Goal: Check status: Check status

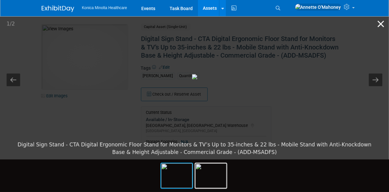
click at [382, 25] on button "Close gallery" at bounding box center [380, 23] width 16 height 15
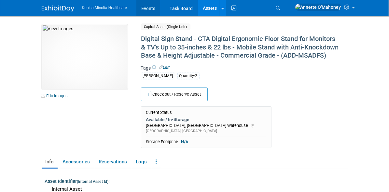
click at [136, 7] on link "Events" at bounding box center [148, 8] width 24 height 16
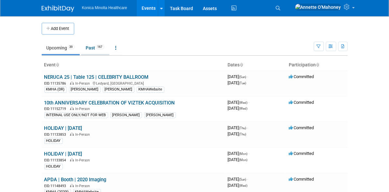
click at [81, 47] on link "Past 167" at bounding box center [95, 48] width 28 height 12
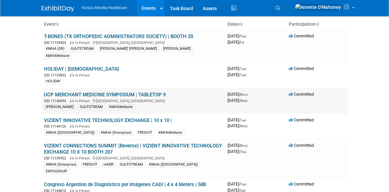
click at [102, 92] on link "UCP MERCHANT MEDICINE SYMPOSIUM | TABLETOP 9" at bounding box center [105, 95] width 122 height 6
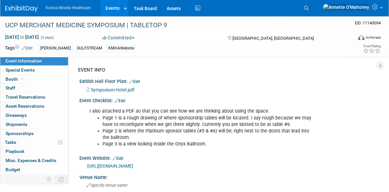
drag, startPoint x: 362, startPoint y: 0, endPoint x: 336, endPoint y: 131, distance: 133.7
click at [331, 139] on div "I also attached a PDF so that you can see how we are thinking about using the s…" at bounding box center [227, 127] width 296 height 48
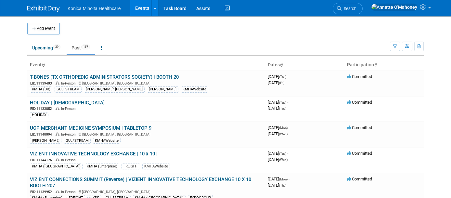
click at [76, 46] on link "Past 167" at bounding box center [81, 48] width 28 height 12
click at [101, 126] on link "UCP MERCHANT MEDICINE SYMPOSIUM | TABLETOP 9" at bounding box center [91, 128] width 122 height 6
